Goal: Transaction & Acquisition: Obtain resource

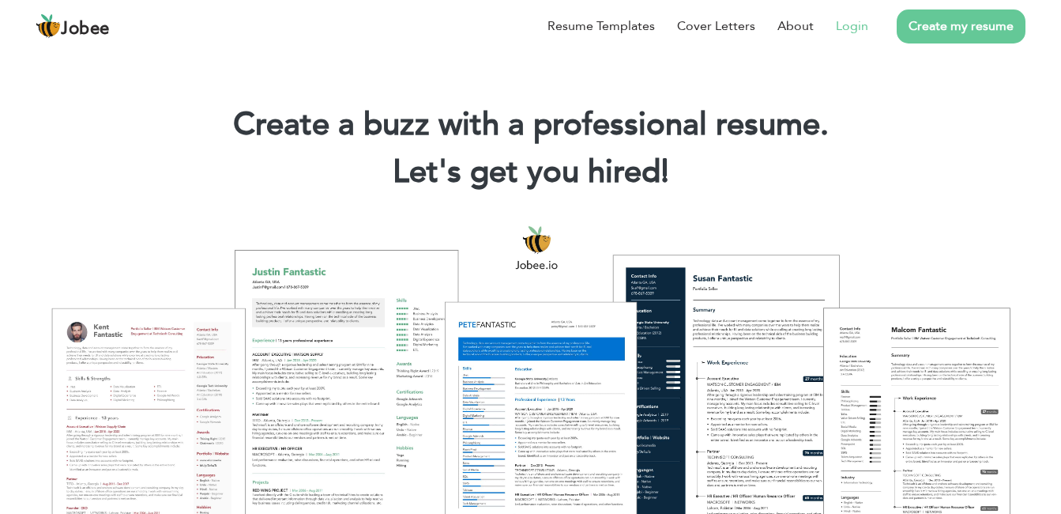
click at [866, 35] on link "Login" at bounding box center [852, 26] width 32 height 19
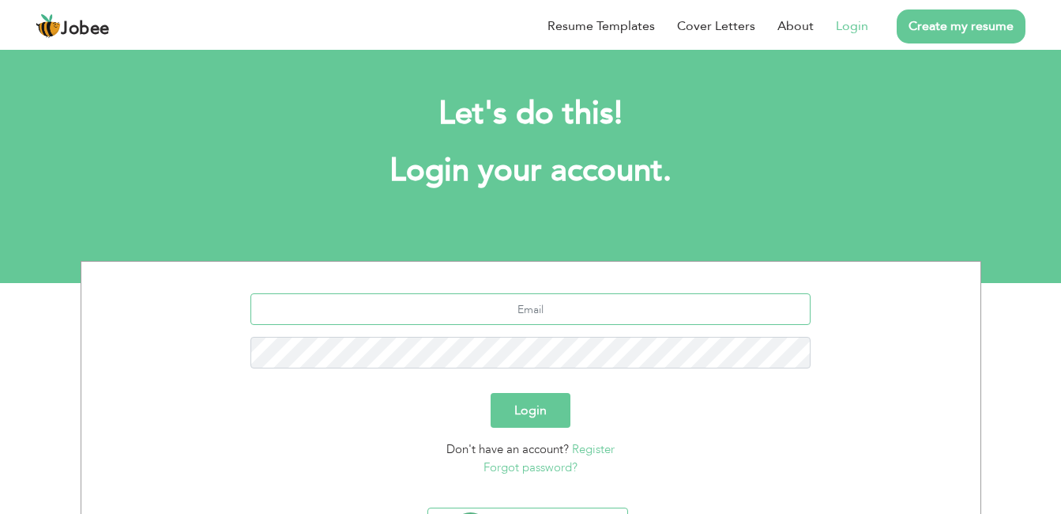
click at [571, 313] on input "text" at bounding box center [530, 309] width 560 height 32
type input "[EMAIL_ADDRESS][DOMAIN_NAME]"
click at [533, 393] on button "Login" at bounding box center [531, 410] width 80 height 35
click at [533, 397] on button "Login" at bounding box center [531, 410] width 80 height 35
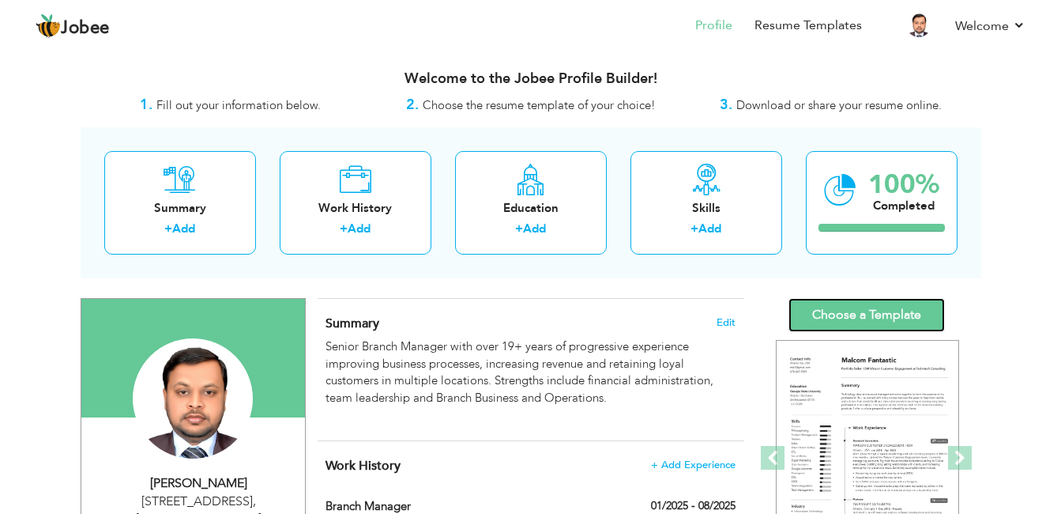
click at [909, 313] on link "Choose a Template" at bounding box center [866, 315] width 156 height 34
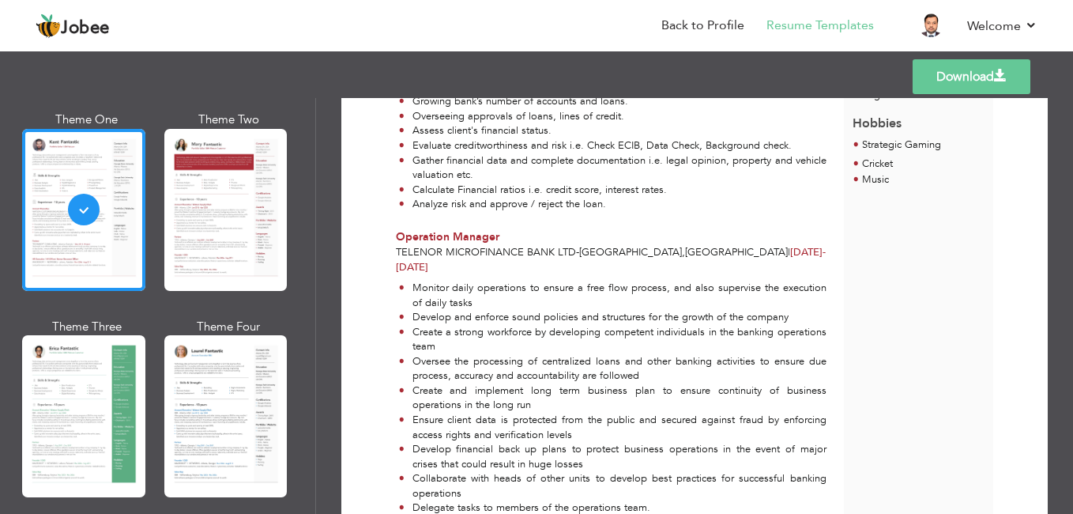
scroll to position [158, 0]
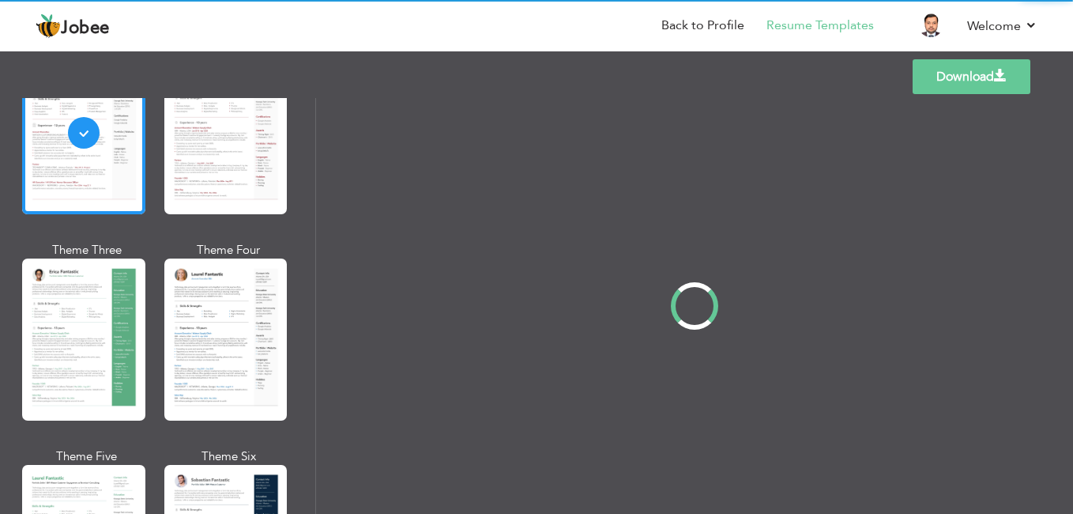
scroll to position [0, 0]
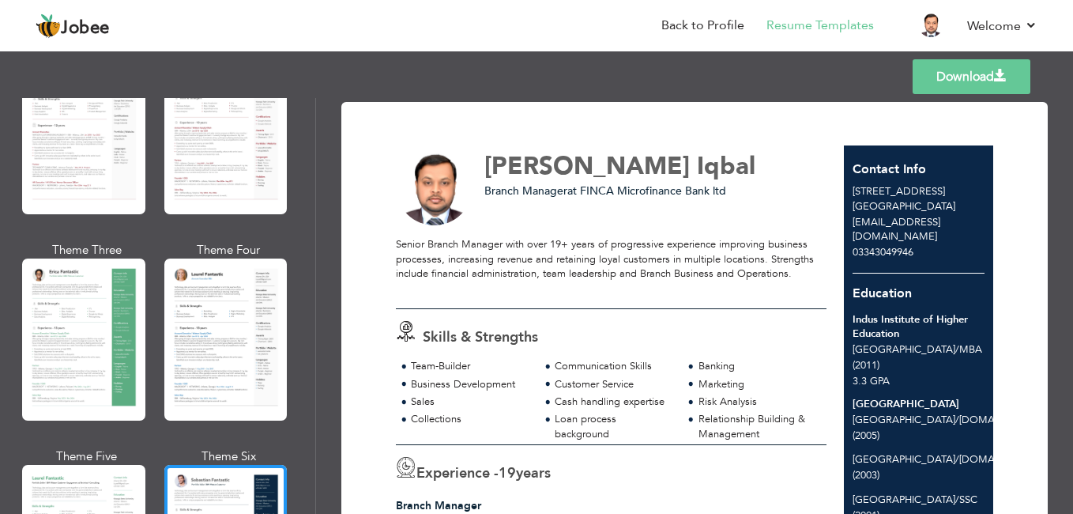
click at [952, 67] on link "Download" at bounding box center [971, 76] width 118 height 35
